Goal: Find specific page/section: Find specific page/section

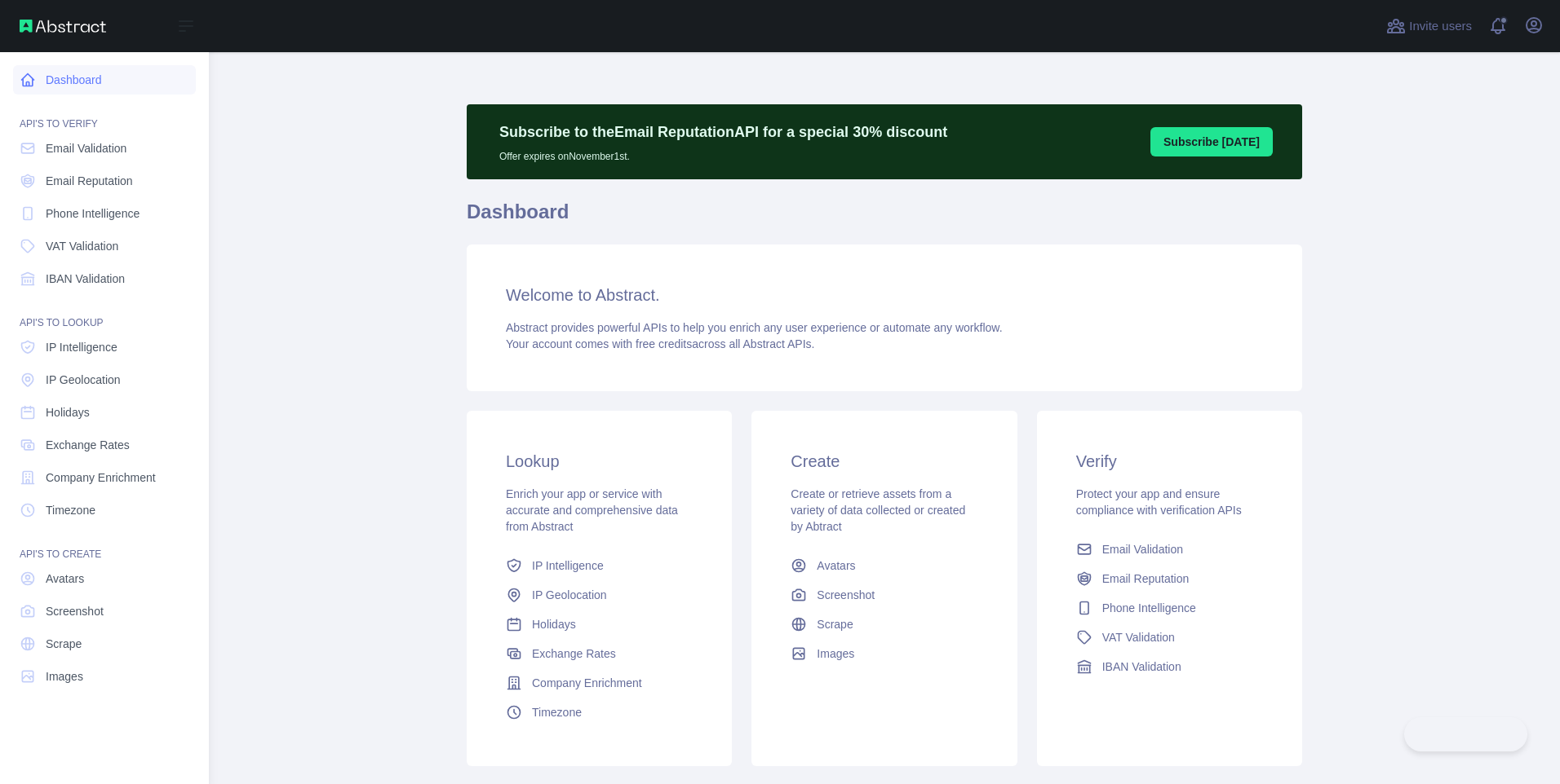
click at [122, 77] on link "Dashboard" at bounding box center [104, 80] width 183 height 30
click at [71, 77] on link "Dashboard" at bounding box center [104, 80] width 183 height 30
click at [105, 151] on span "Email Validation" at bounding box center [86, 149] width 81 height 17
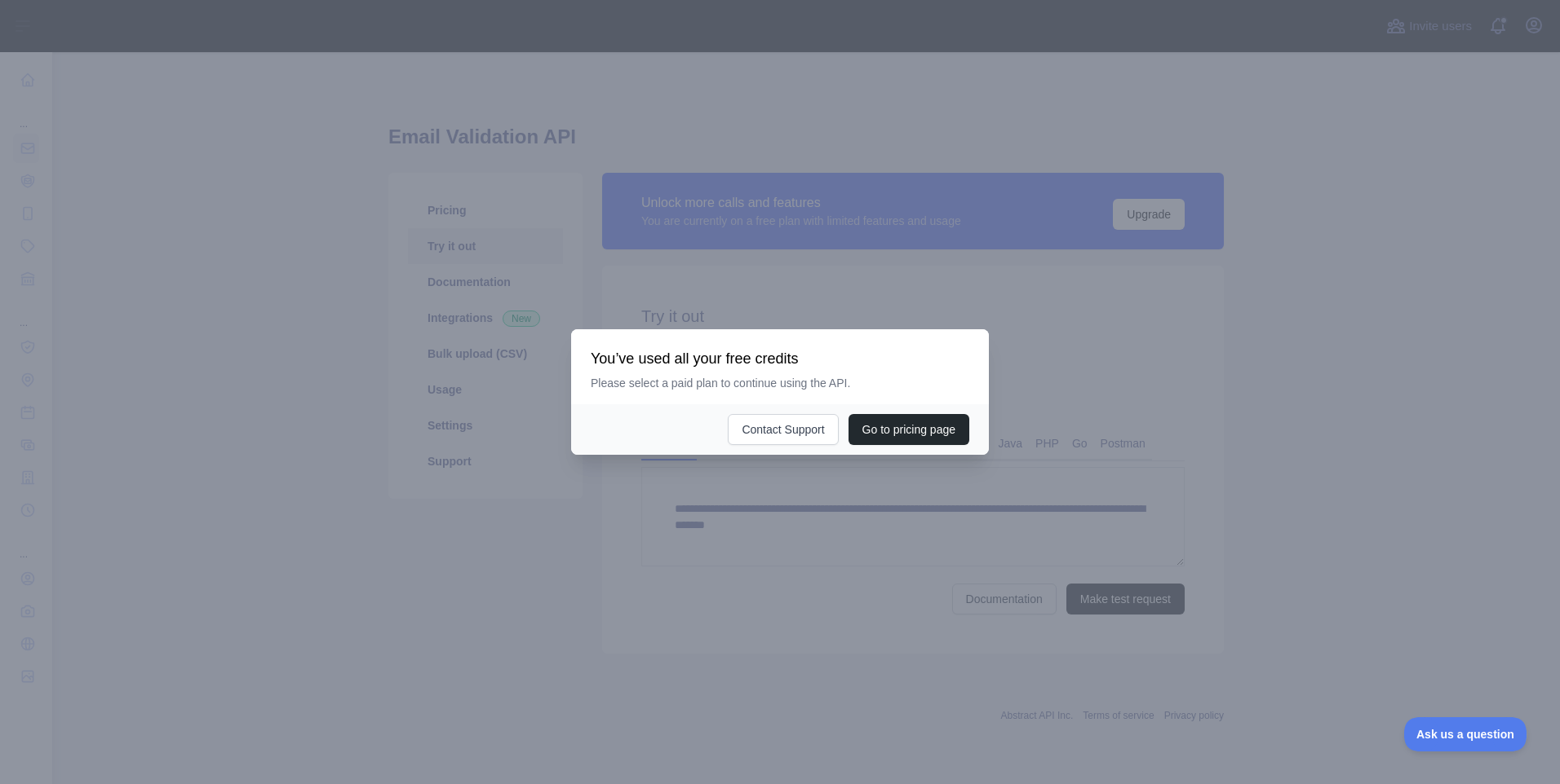
click at [526, 569] on div at bounding box center [780, 392] width 1560 height 784
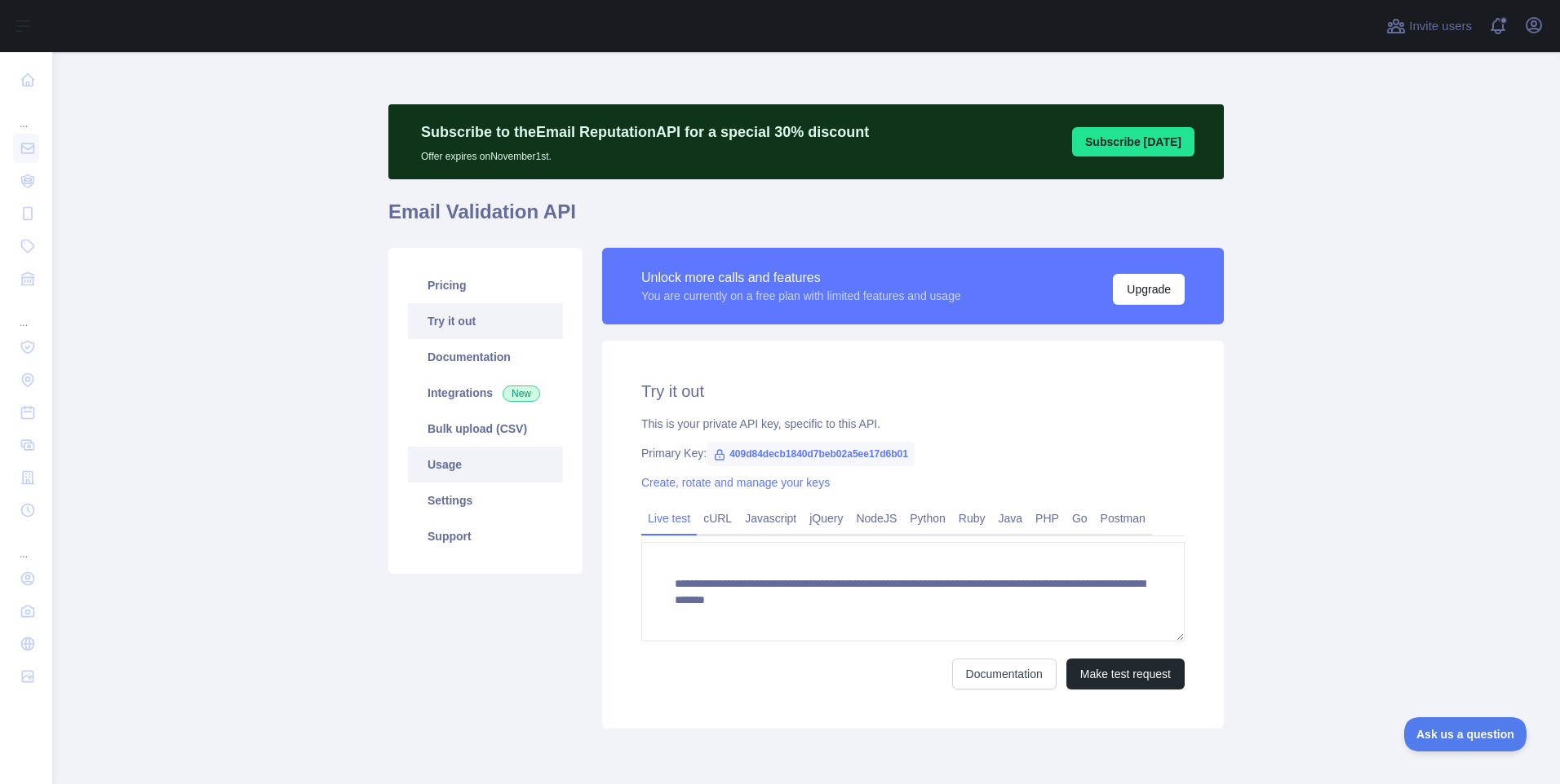
click at [487, 465] on link "Usage" at bounding box center [485, 464] width 156 height 35
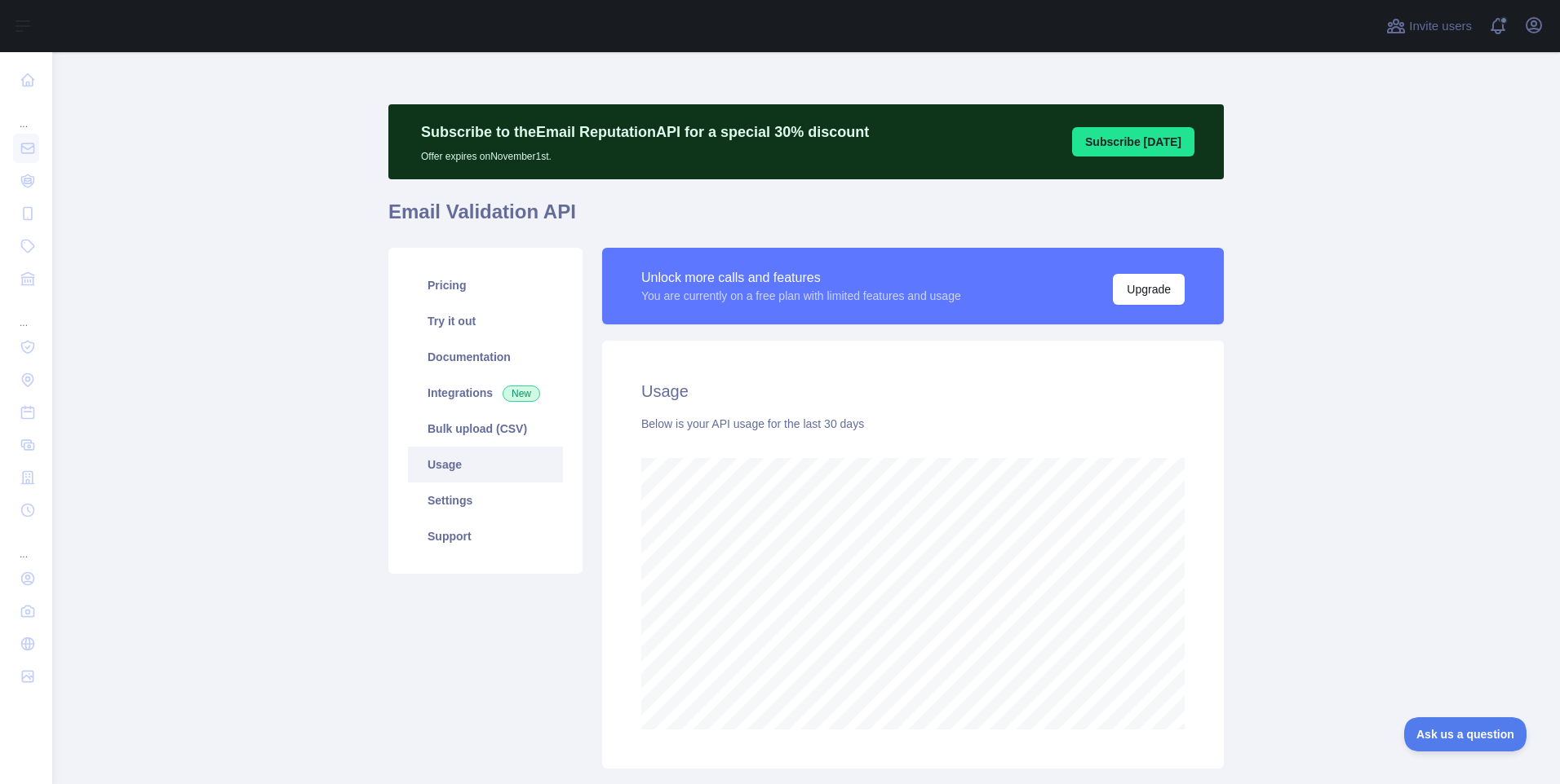
scroll to position [732, 1496]
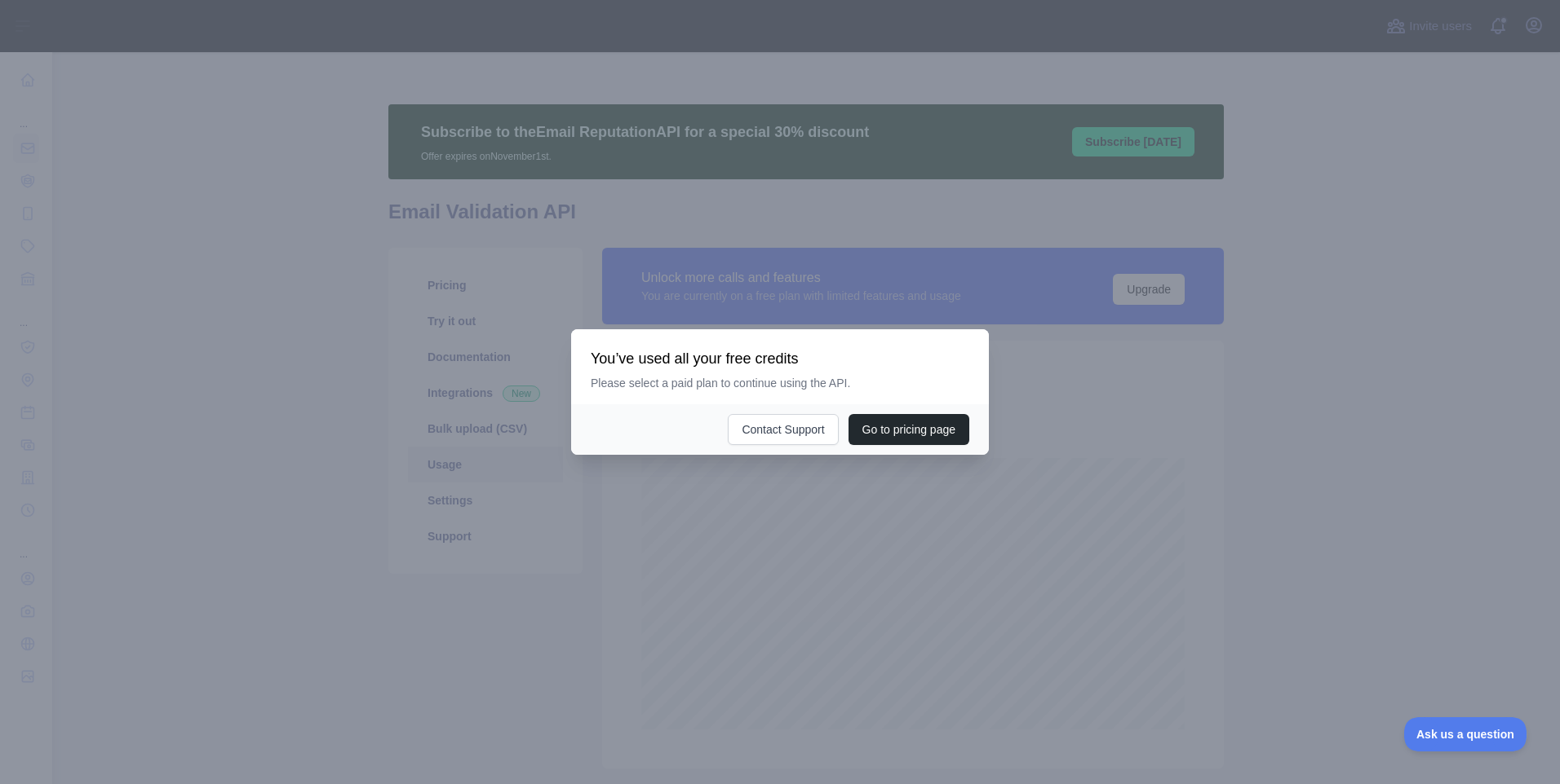
click at [551, 578] on div at bounding box center [780, 392] width 1560 height 784
